Goal: Use online tool/utility: Utilize a website feature to perform a specific function

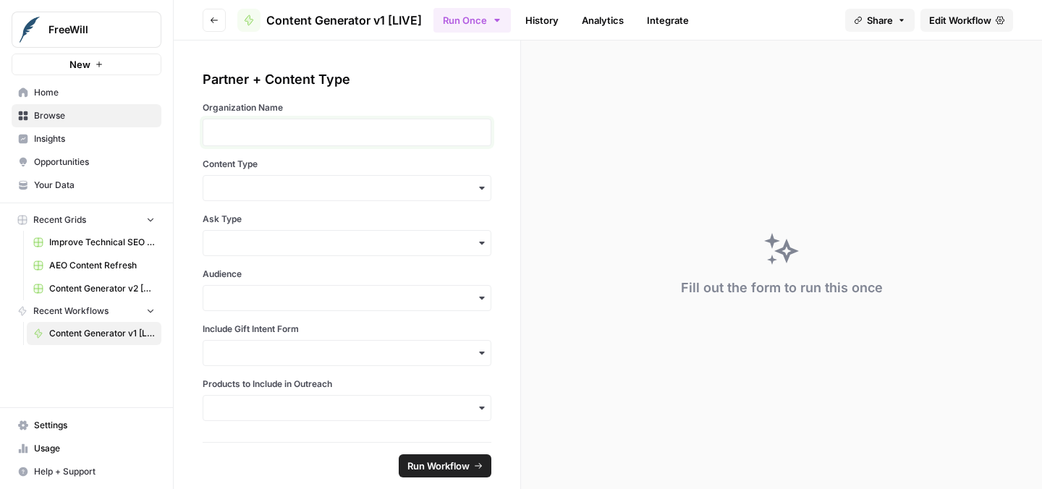
drag, startPoint x: 463, startPoint y: 136, endPoint x: 450, endPoint y: 135, distance: 13.0
click at [462, 136] on p at bounding box center [347, 132] width 270 height 14
click at [402, 191] on input "Content Type" at bounding box center [347, 188] width 270 height 14
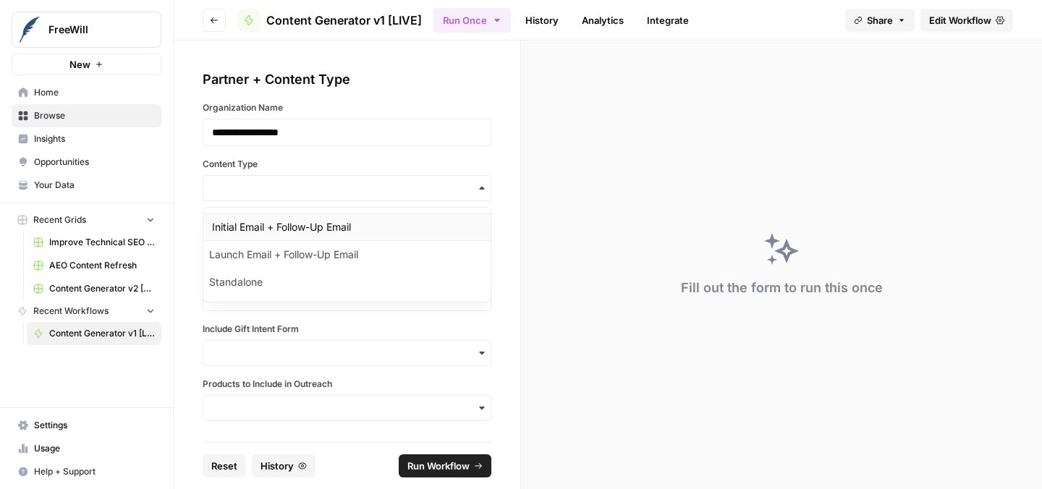
click at [360, 223] on div "Initial Email + Follow-Up Email" at bounding box center [346, 226] width 287 height 27
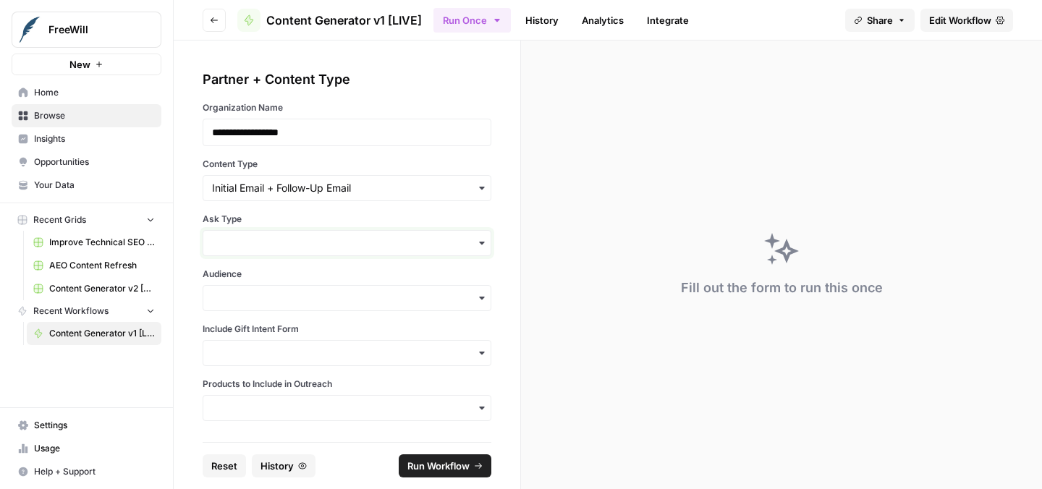
click at [328, 242] on input "Ask Type" at bounding box center [347, 243] width 270 height 14
click at [315, 331] on div "Direct Ask" at bounding box center [346, 336] width 287 height 27
click at [345, 306] on div "button" at bounding box center [347, 298] width 289 height 26
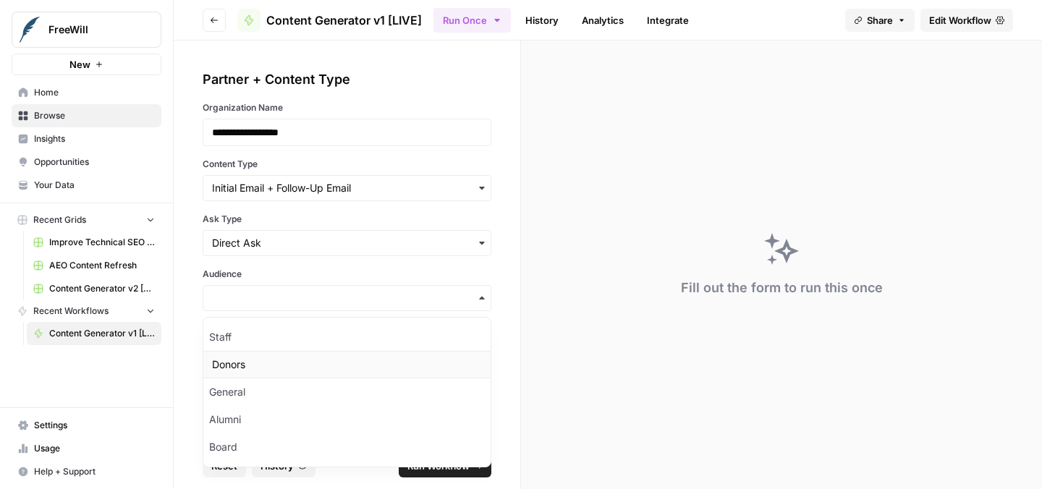
click at [309, 371] on div "Donors" at bounding box center [346, 364] width 287 height 27
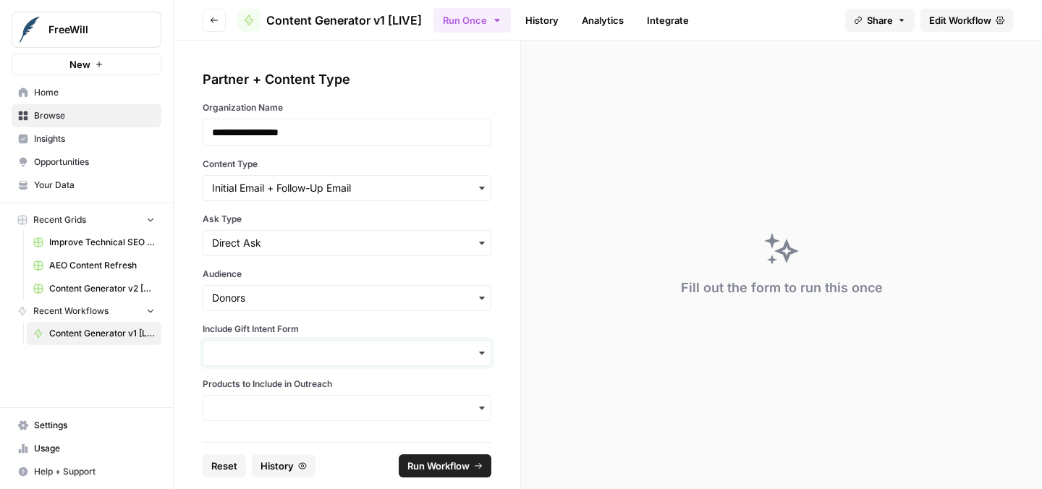
click at [294, 355] on input "Include Gift Intent Form" at bounding box center [347, 353] width 270 height 14
click at [263, 428] on div "No" at bounding box center [346, 419] width 287 height 27
click at [264, 409] on input "Products to Include in Outreach" at bounding box center [347, 408] width 270 height 14
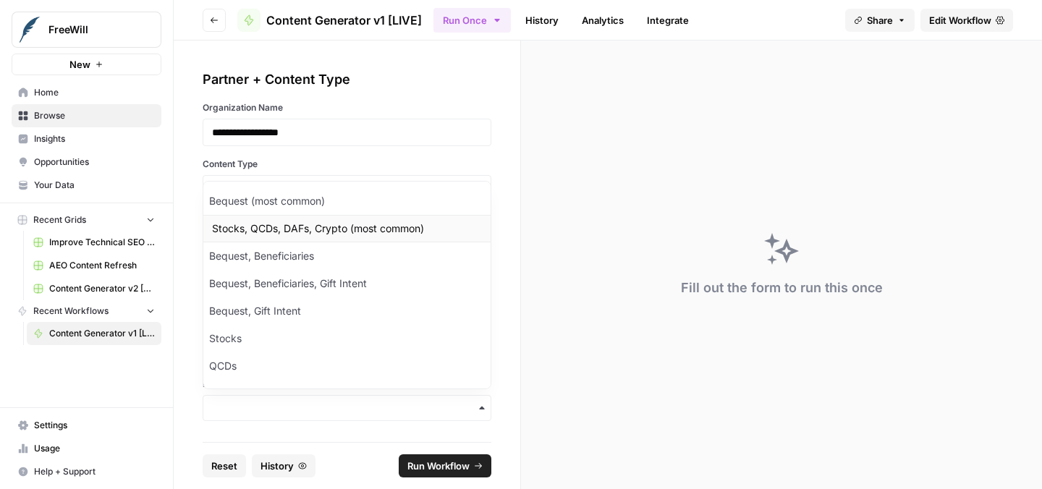
click at [284, 232] on div "Stocks, QCDs, DAFs, Crypto (most common)" at bounding box center [346, 228] width 287 height 27
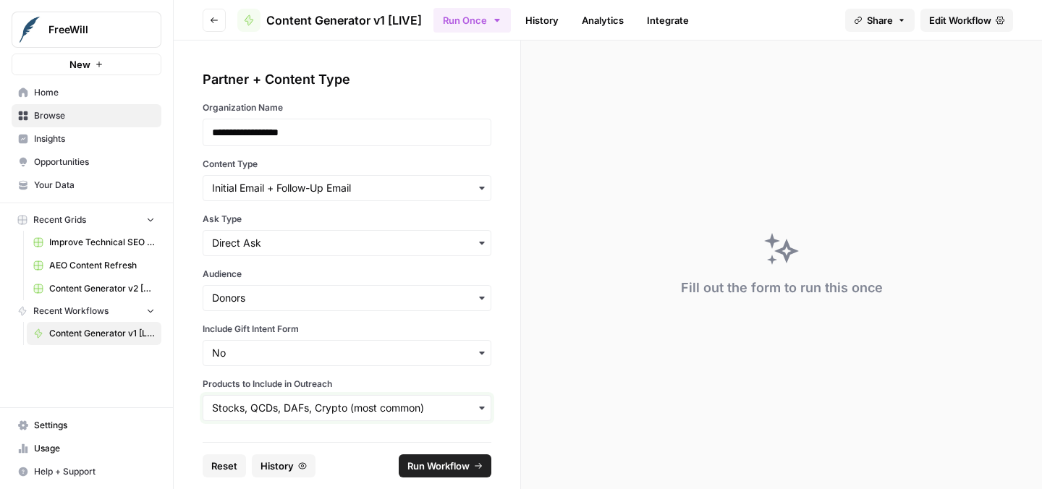
click at [406, 411] on input "Products to Include in Outreach" at bounding box center [347, 408] width 270 height 14
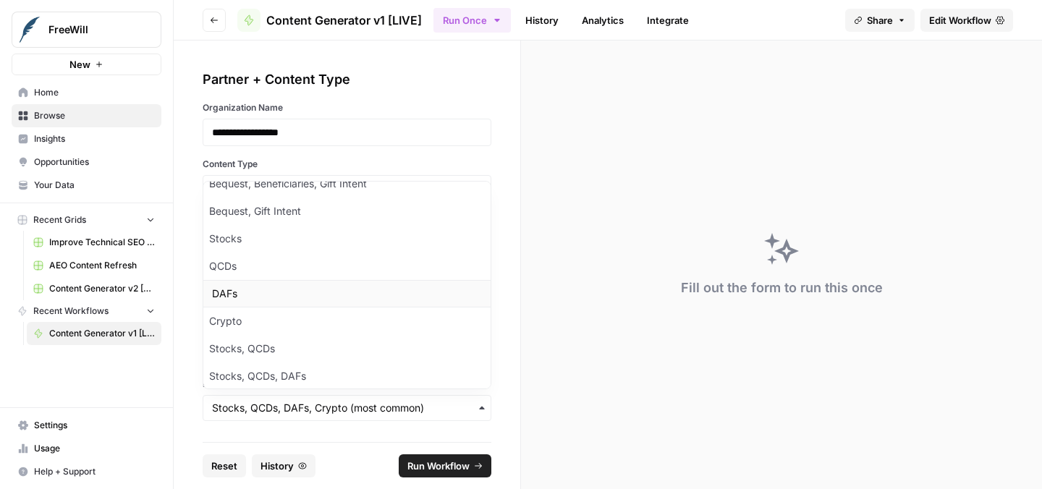
scroll to position [107, 0]
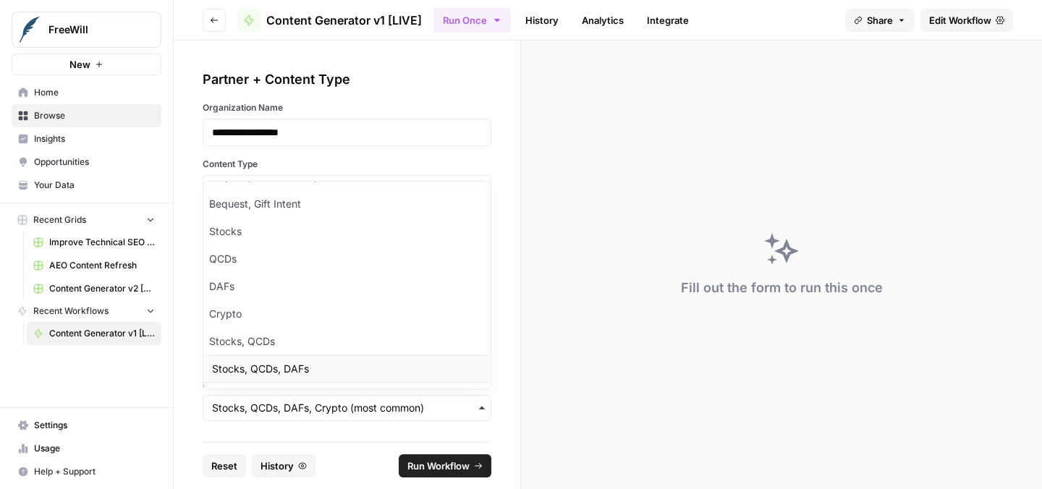
click at [312, 370] on div "Stocks, QCDs, DAFs" at bounding box center [346, 368] width 287 height 27
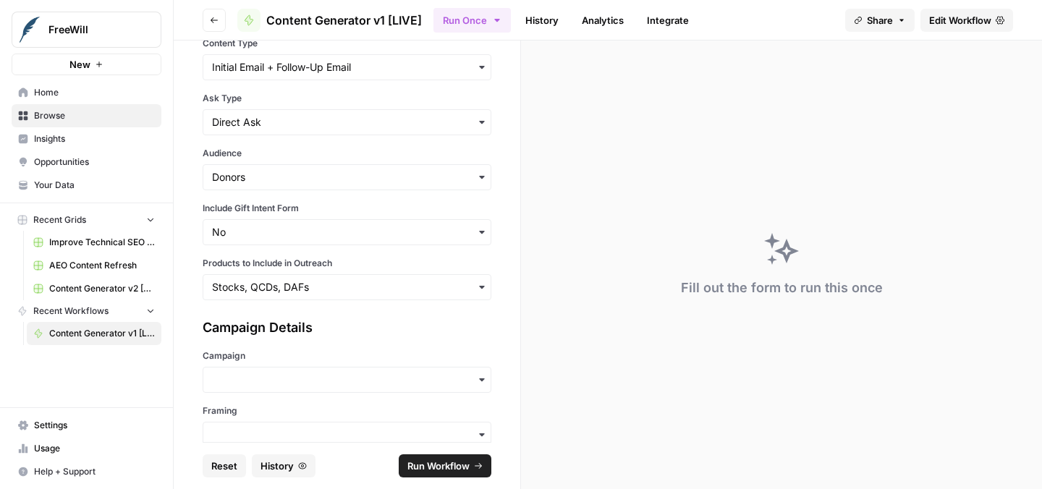
scroll to position [159, 0]
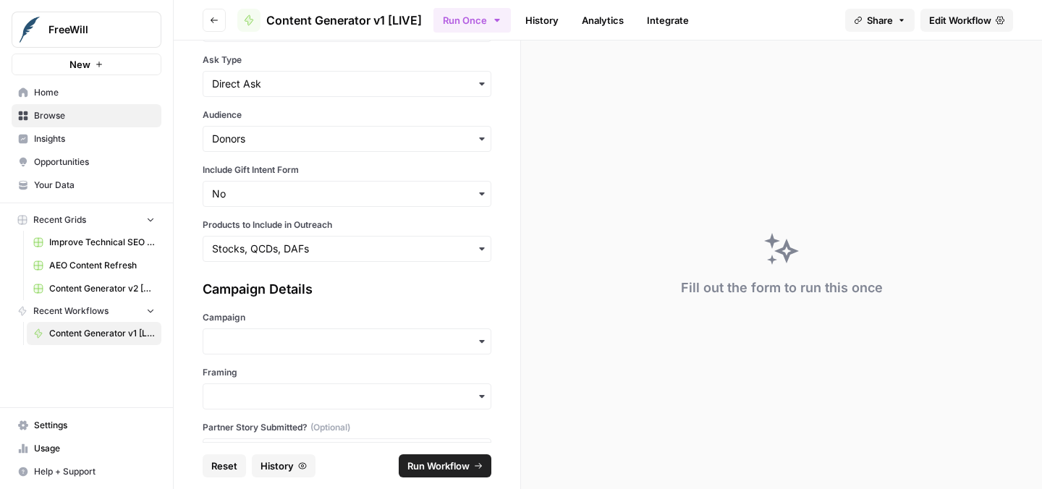
click at [315, 350] on div "button" at bounding box center [347, 342] width 289 height 26
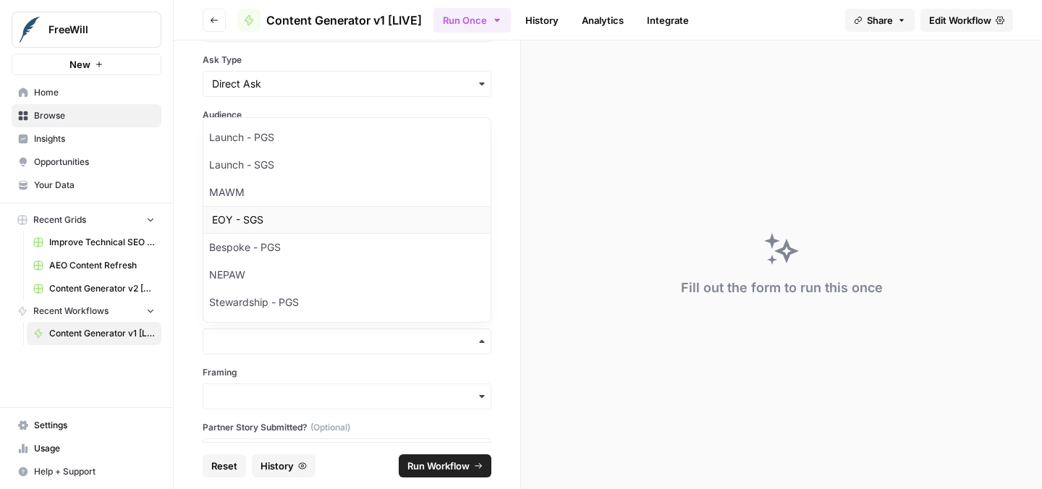
click at [300, 226] on div "EOY - SGS" at bounding box center [346, 219] width 287 height 27
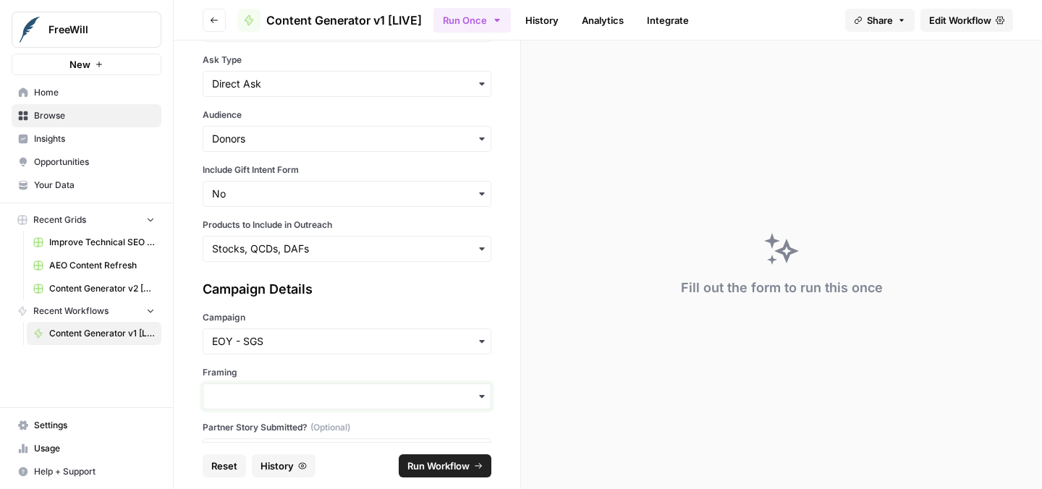
click at [315, 394] on input "Framing" at bounding box center [347, 396] width 270 height 14
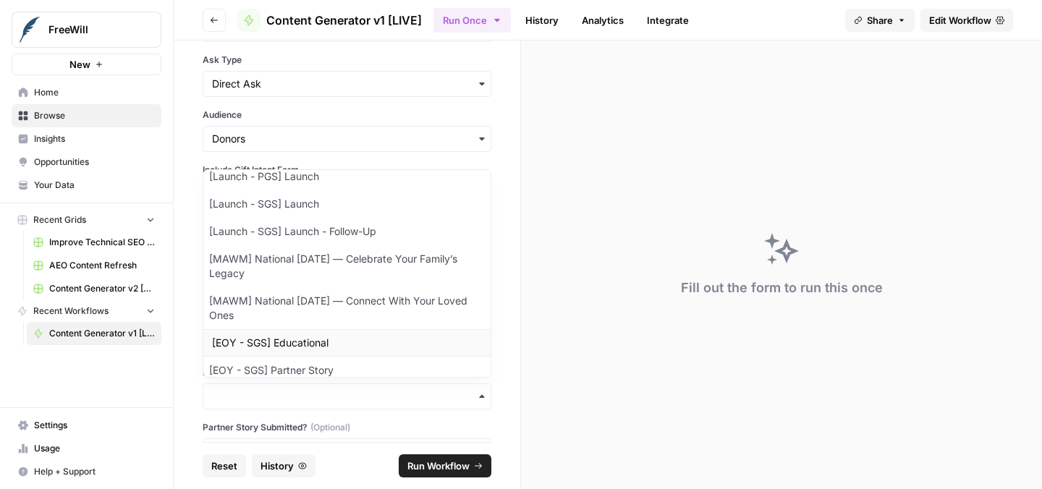
scroll to position [0, 0]
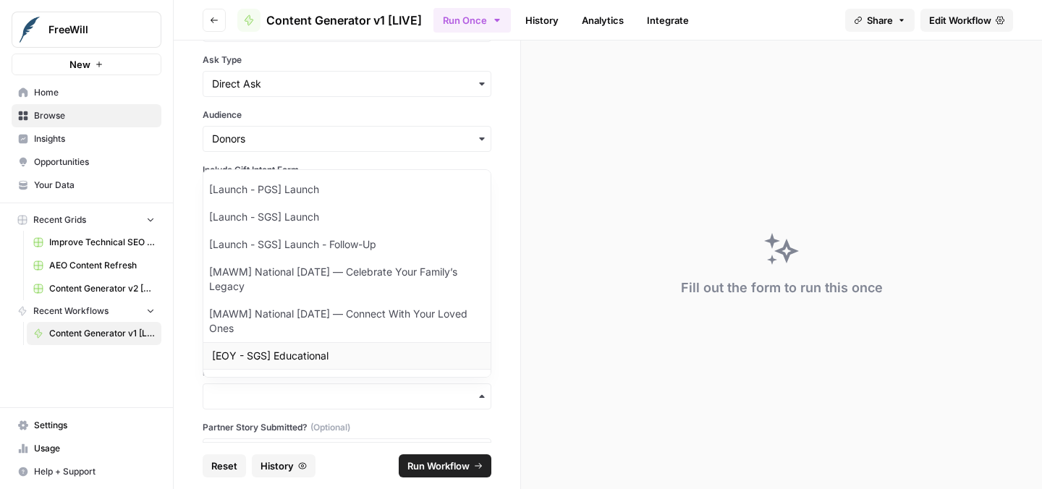
click at [310, 348] on div "[EOY - SGS] Educational" at bounding box center [346, 355] width 287 height 27
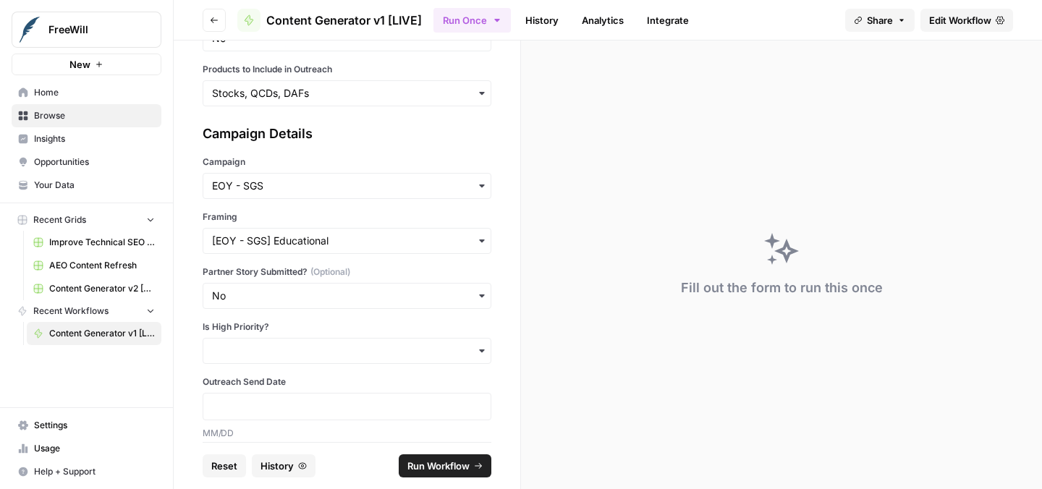
scroll to position [326, 0]
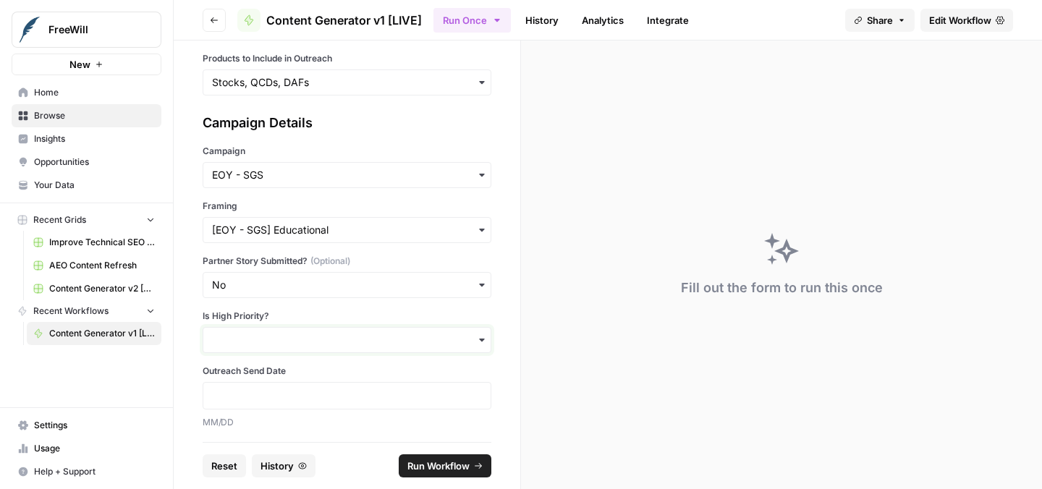
click at [310, 346] on input "Is High Priority?" at bounding box center [347, 340] width 270 height 14
click at [296, 402] on div "No" at bounding box center [346, 406] width 287 height 27
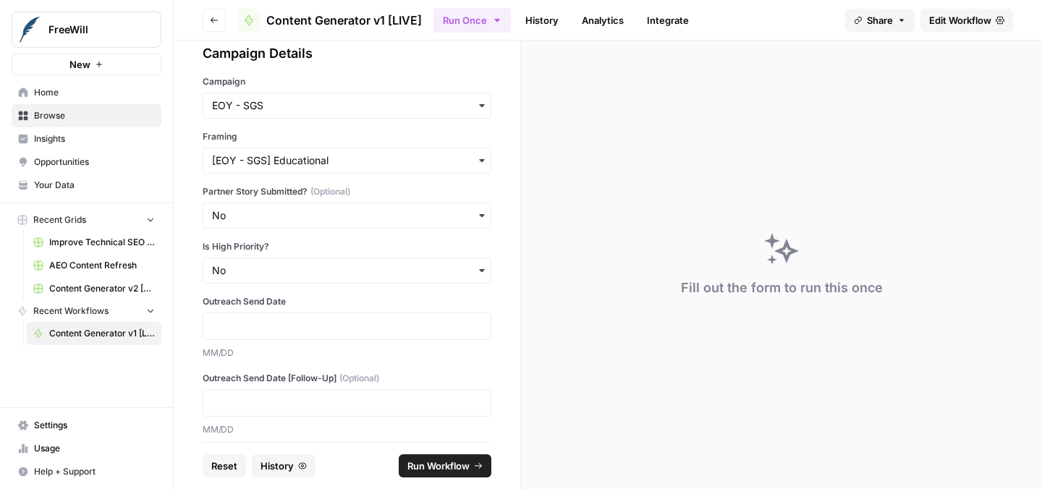
scroll to position [407, 0]
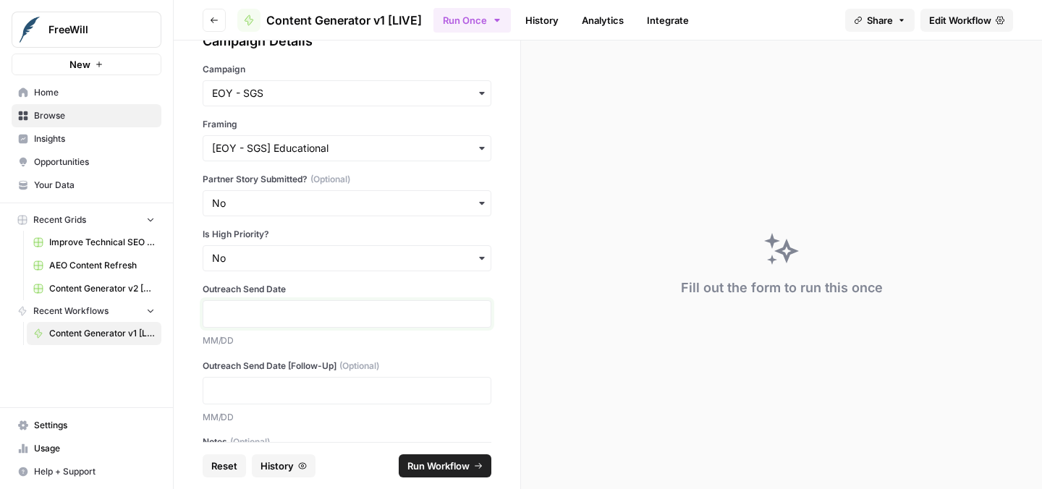
click at [302, 318] on p at bounding box center [347, 314] width 270 height 14
click at [274, 398] on div at bounding box center [347, 390] width 289 height 27
click at [275, 394] on p at bounding box center [347, 390] width 270 height 14
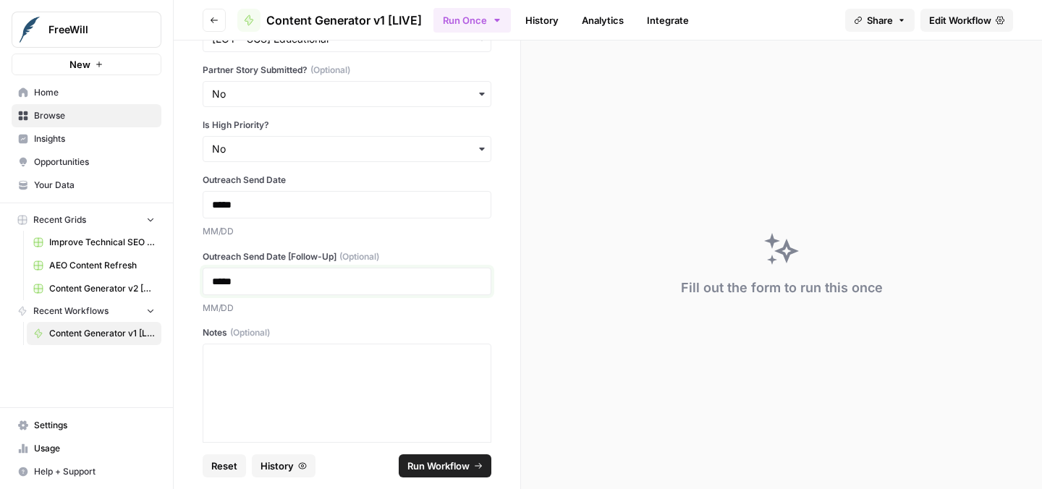
scroll to position [527, 0]
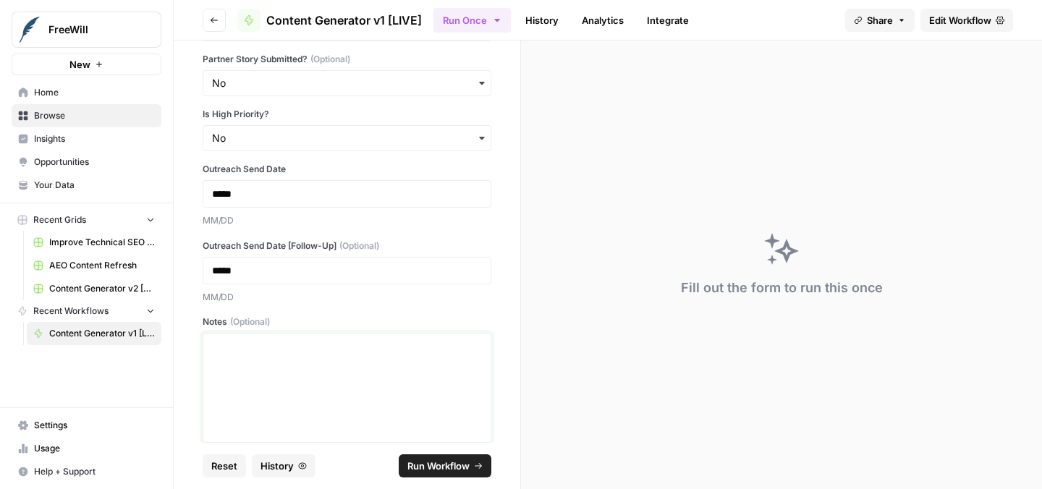
click at [276, 378] on div at bounding box center [347, 397] width 270 height 116
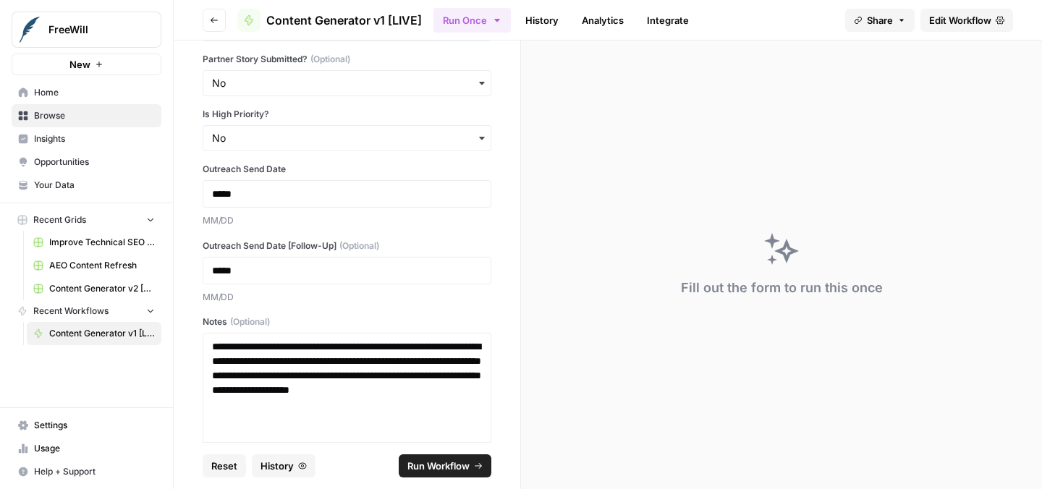
click at [402, 464] on button "Run Workflow" at bounding box center [445, 465] width 93 height 23
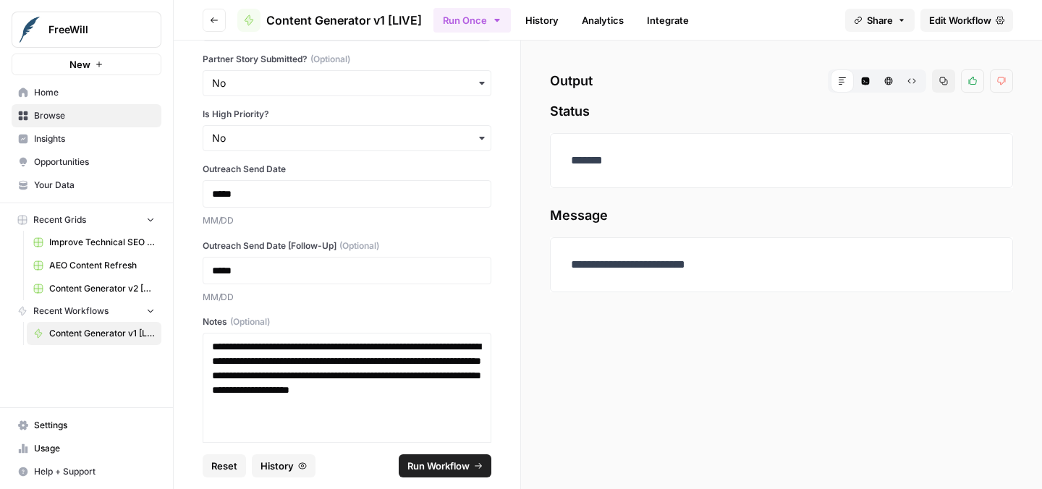
click at [231, 460] on span "Reset" at bounding box center [224, 466] width 26 height 14
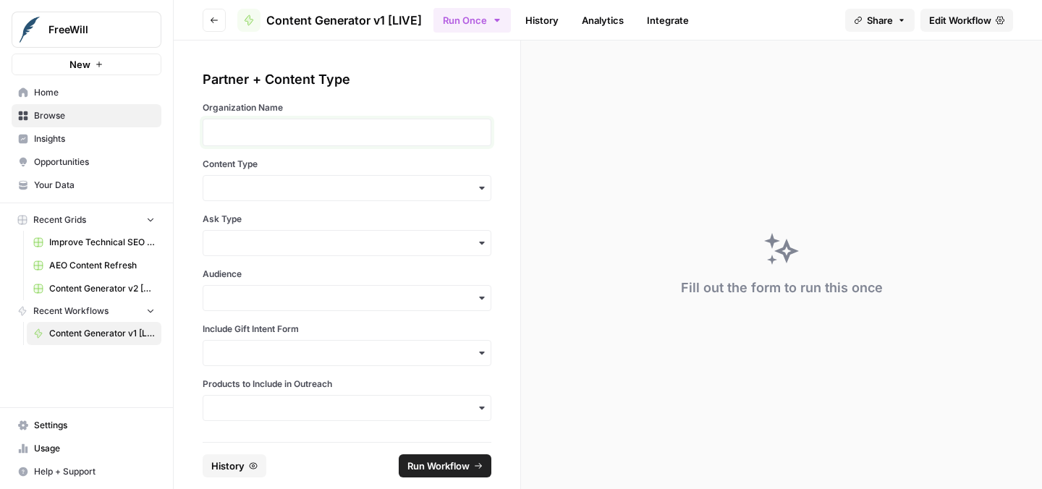
click at [312, 127] on p at bounding box center [347, 132] width 270 height 14
